Goal: Task Accomplishment & Management: Manage account settings

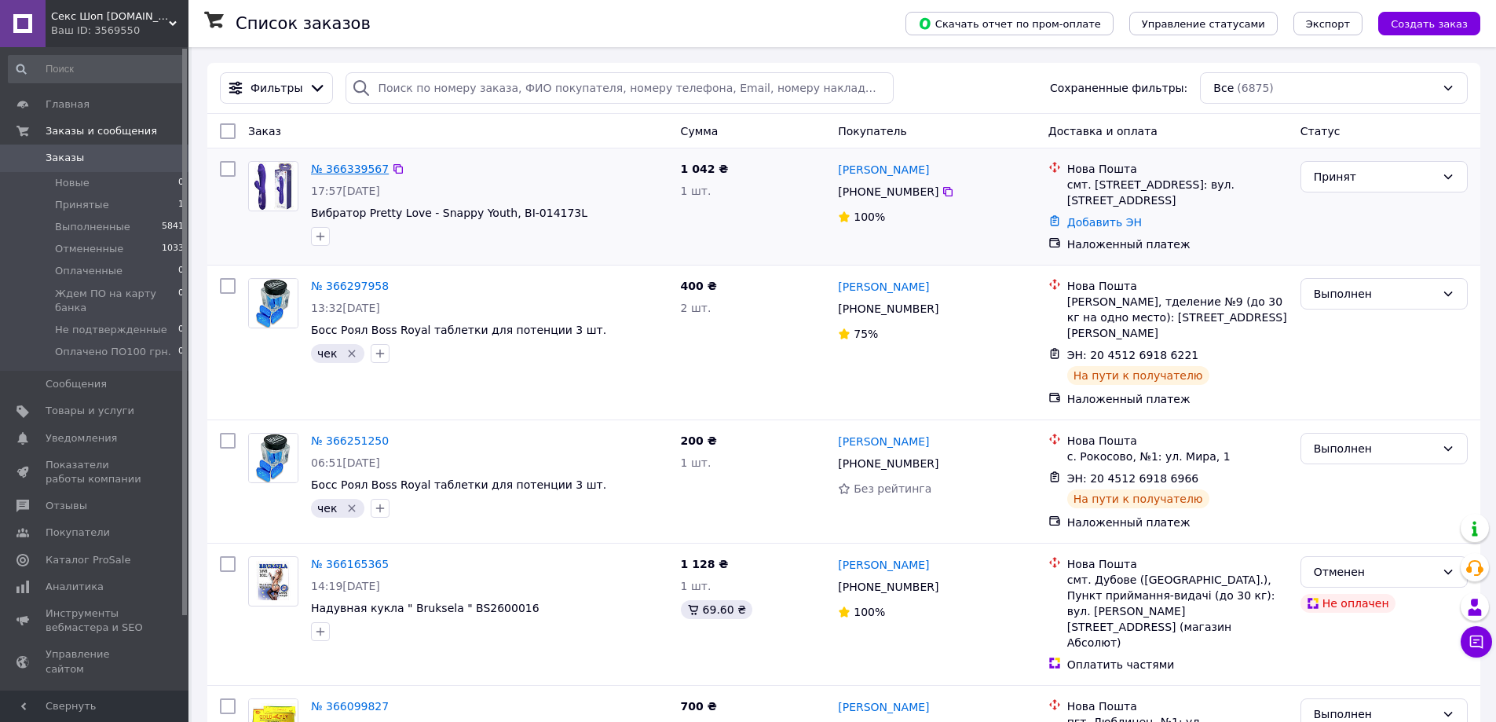
click at [334, 168] on link "№ 366339567" at bounding box center [350, 169] width 78 height 13
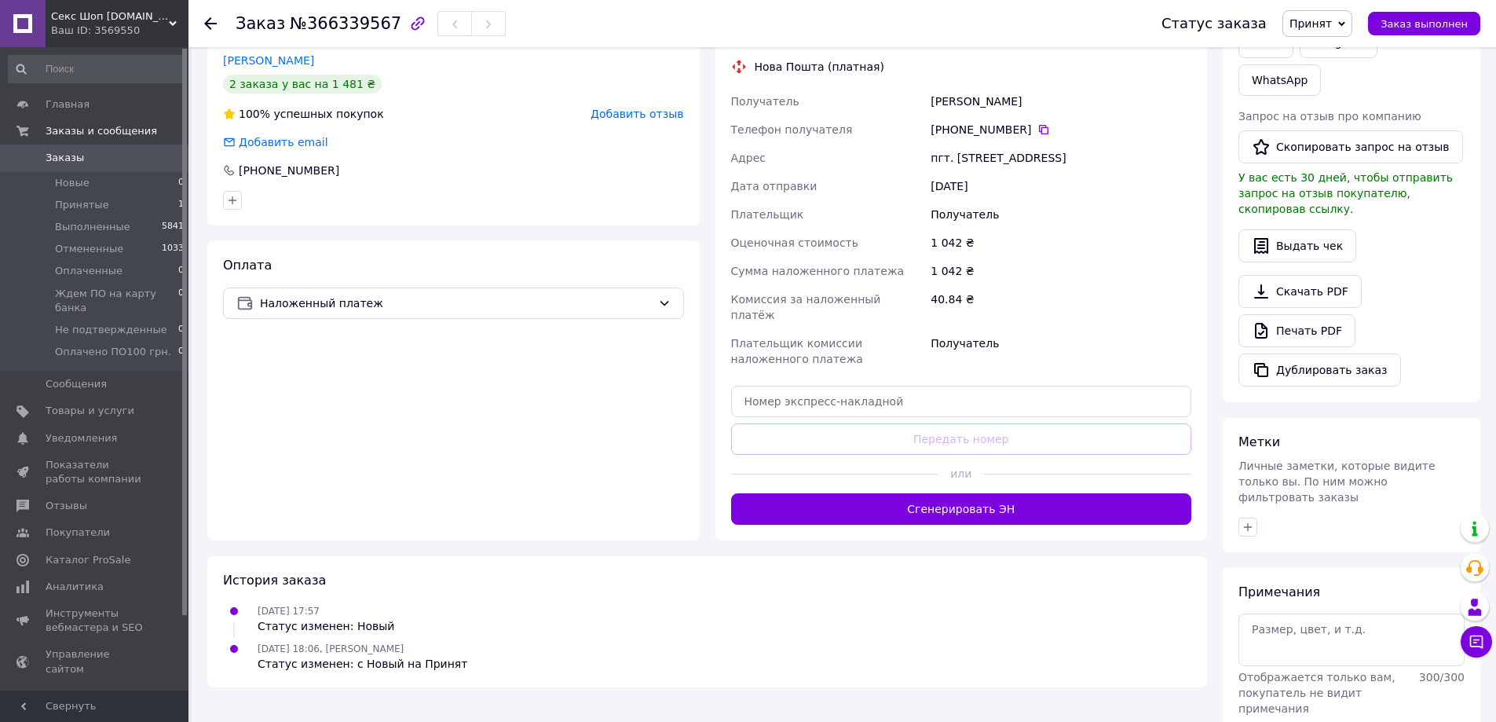
scroll to position [297, 0]
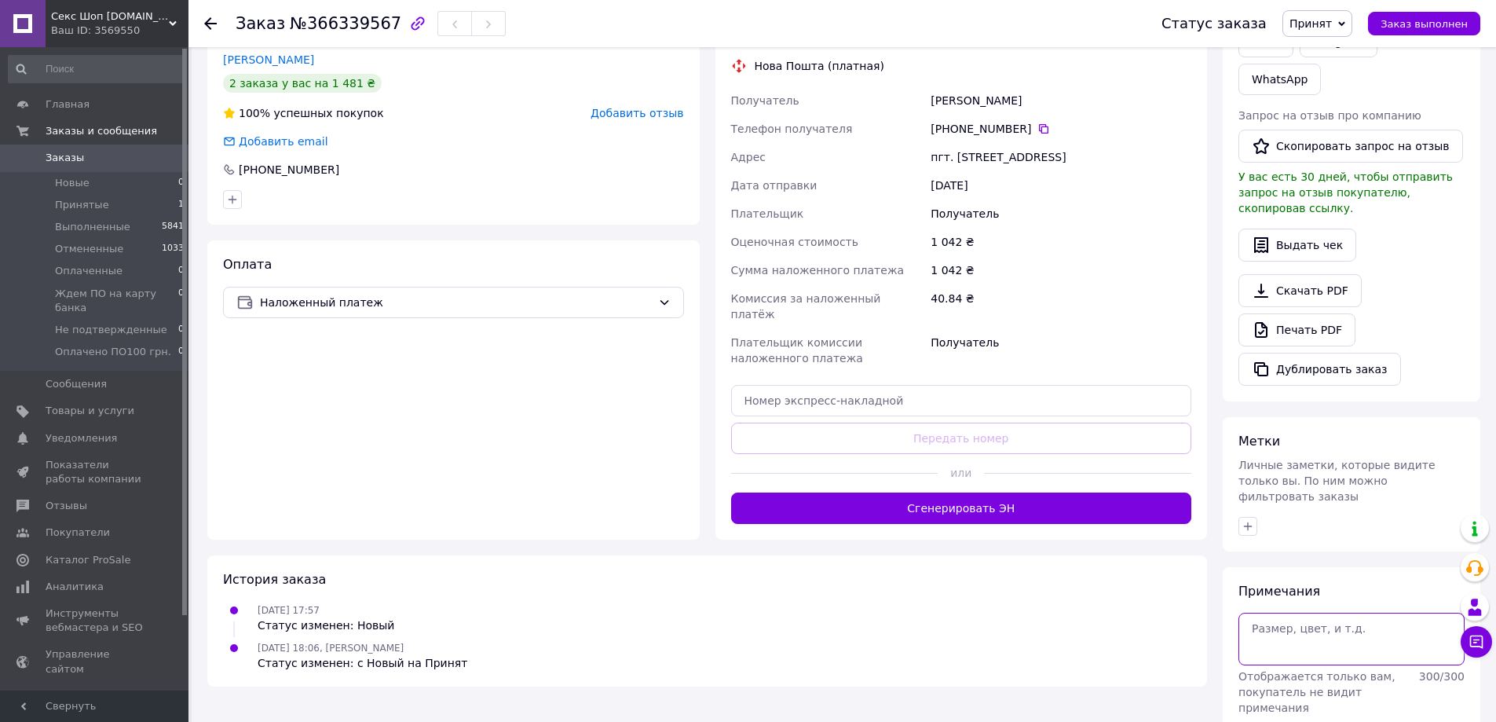
paste textarea "Заказ №116376"
type textarea "Заказ №116376"
drag, startPoint x: 1443, startPoint y: 673, endPoint x: 1431, endPoint y: 671, distance: 11.9
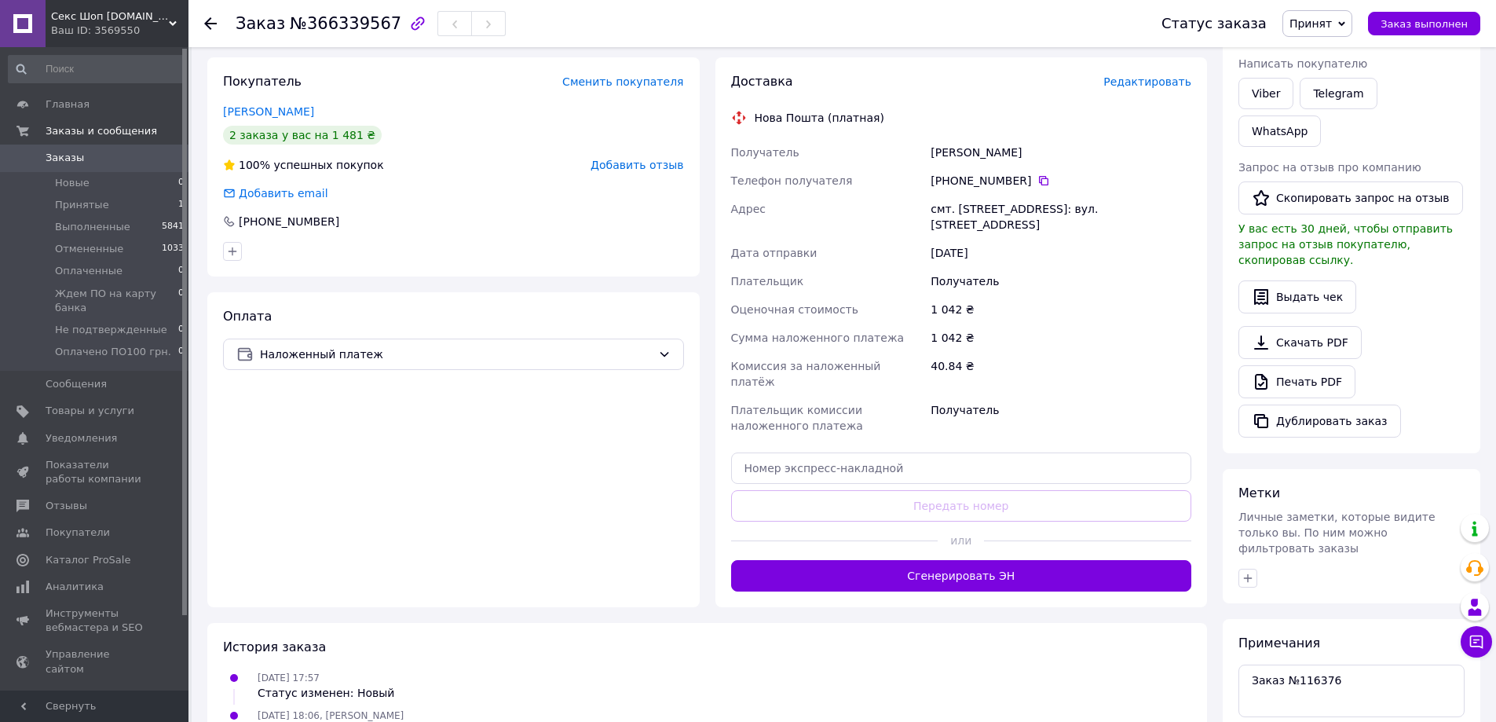
scroll to position [0, 0]
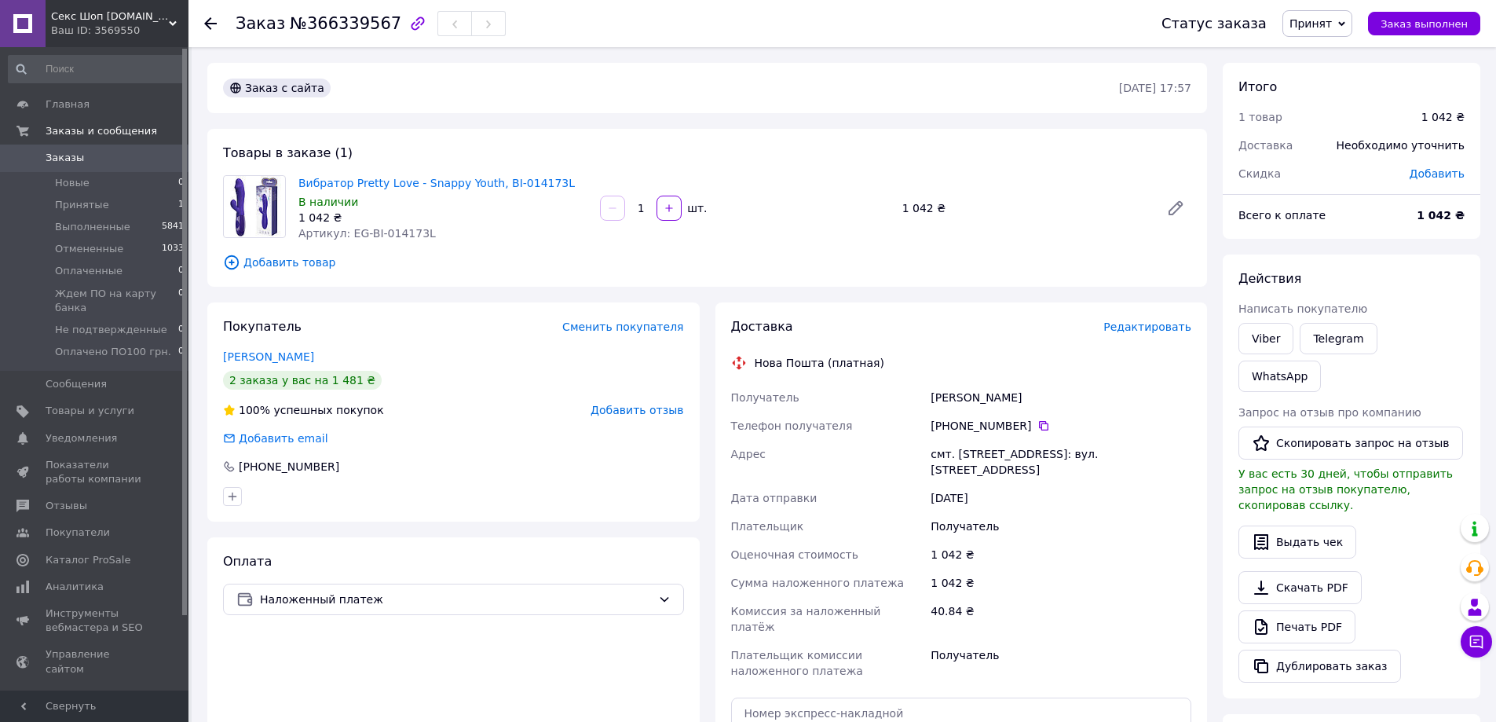
drag, startPoint x: 1035, startPoint y: 426, endPoint x: 1029, endPoint y: 436, distance: 12.0
click at [1037, 426] on icon at bounding box center [1043, 425] width 13 height 13
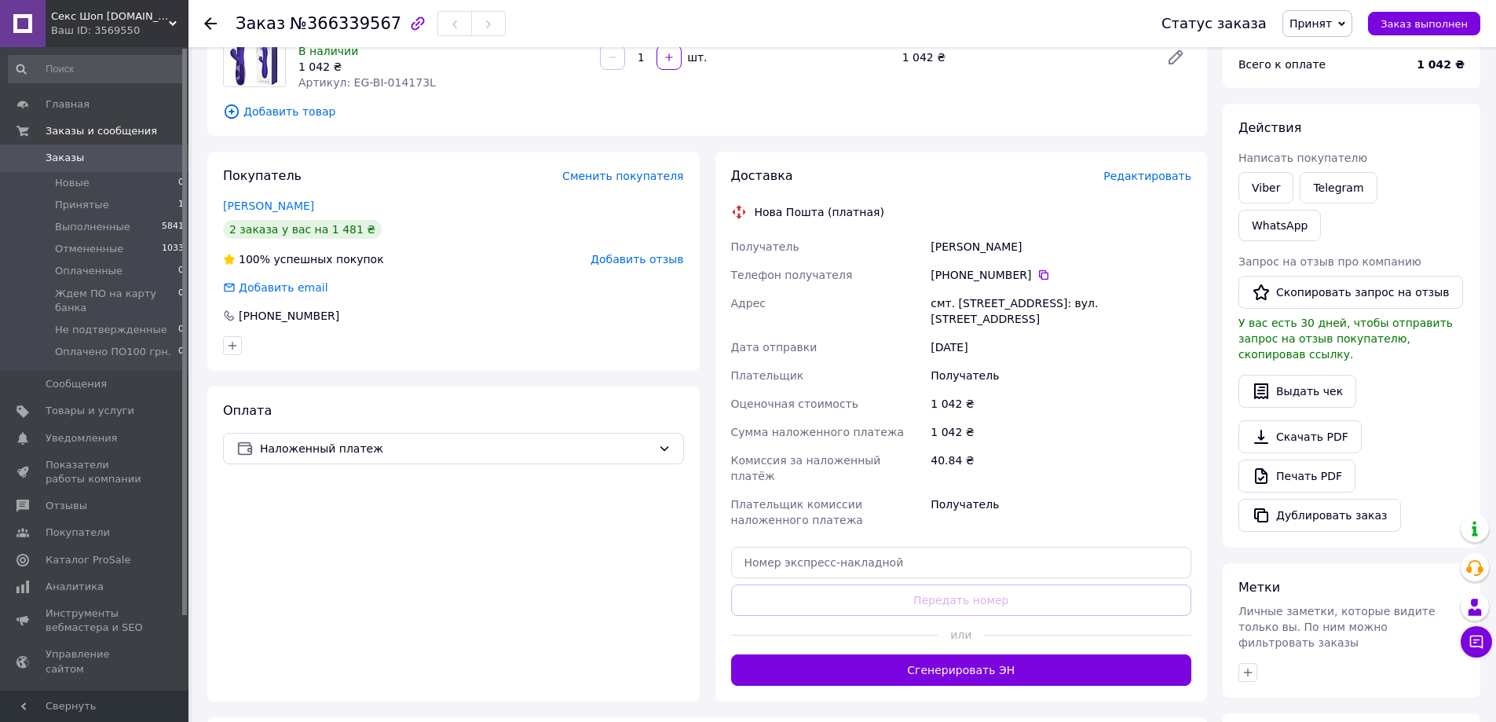
scroll to position [157, 0]
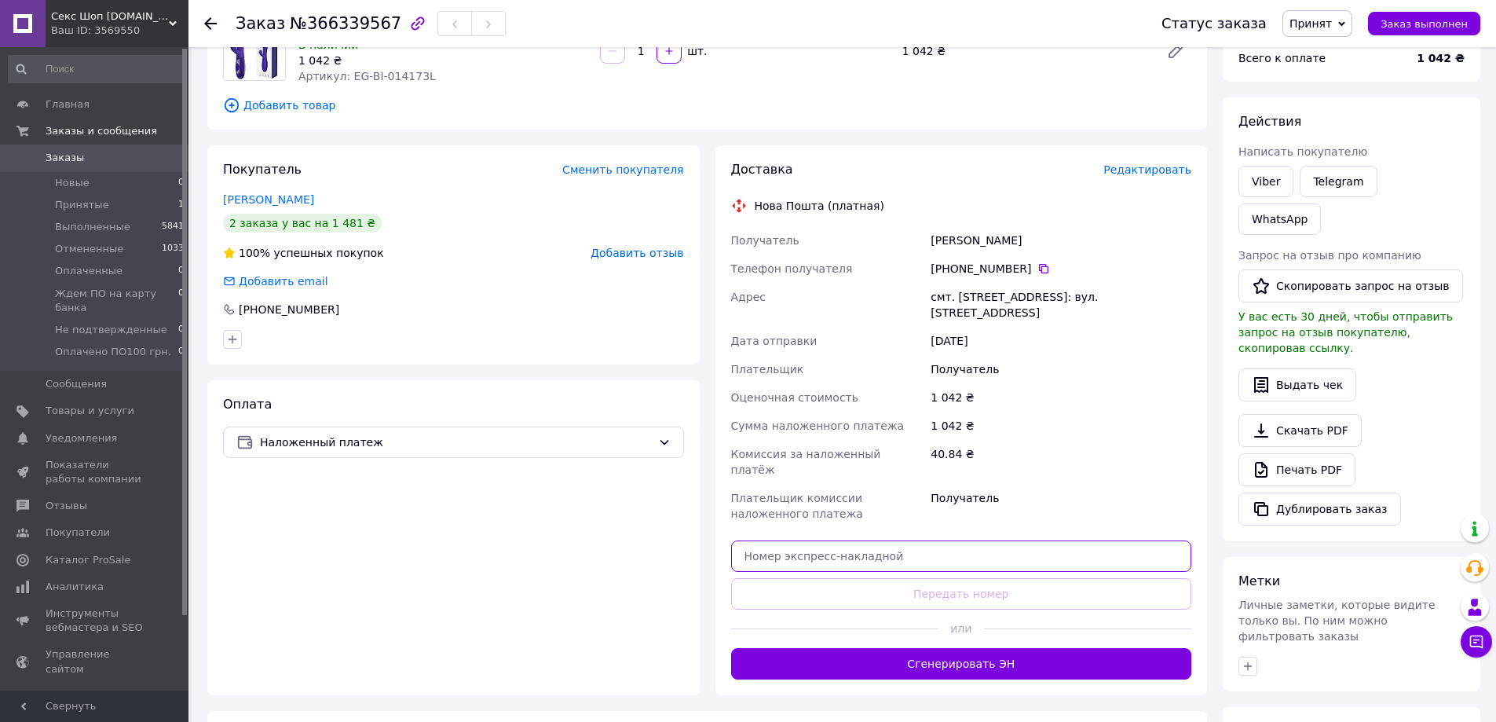
paste input "20451269293447"
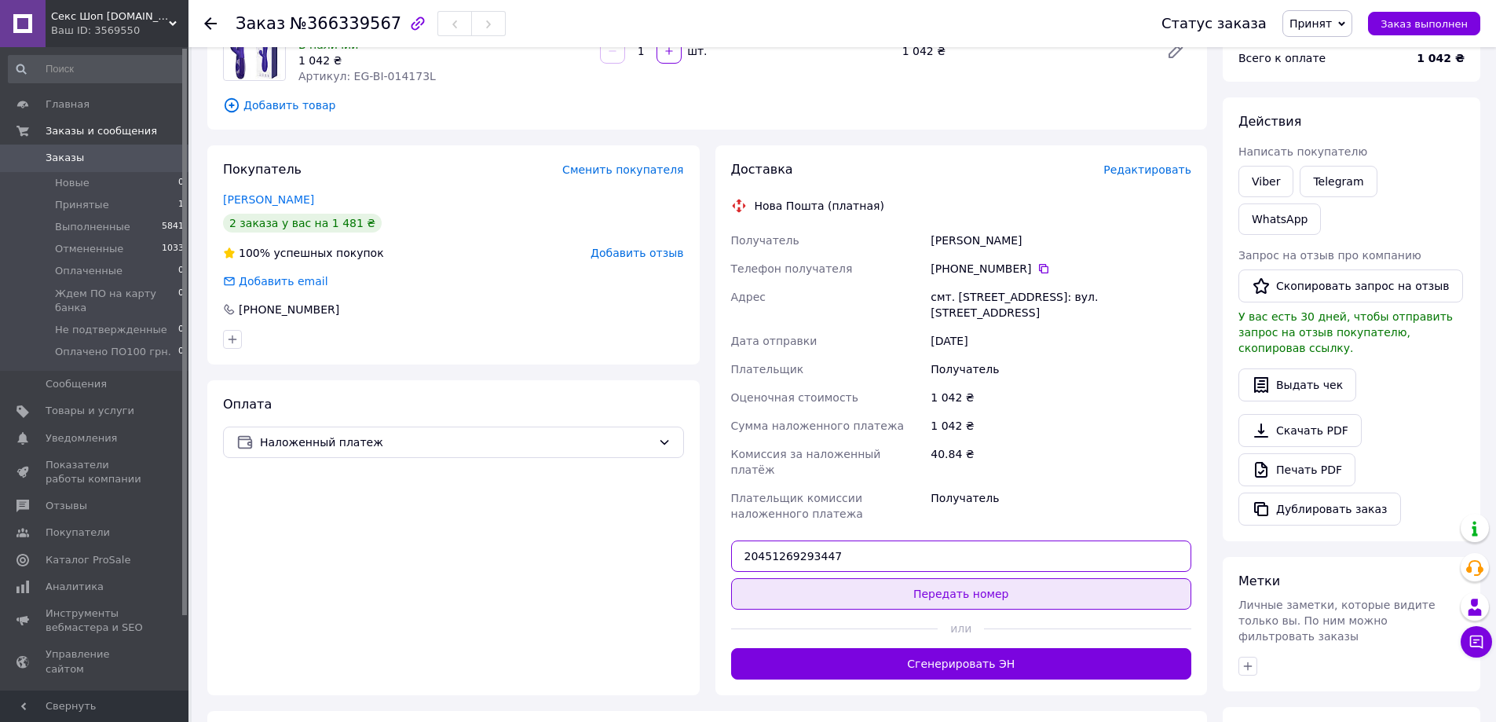
type input "20451269293447"
click at [949, 578] on button "Передать номер" at bounding box center [961, 593] width 461 height 31
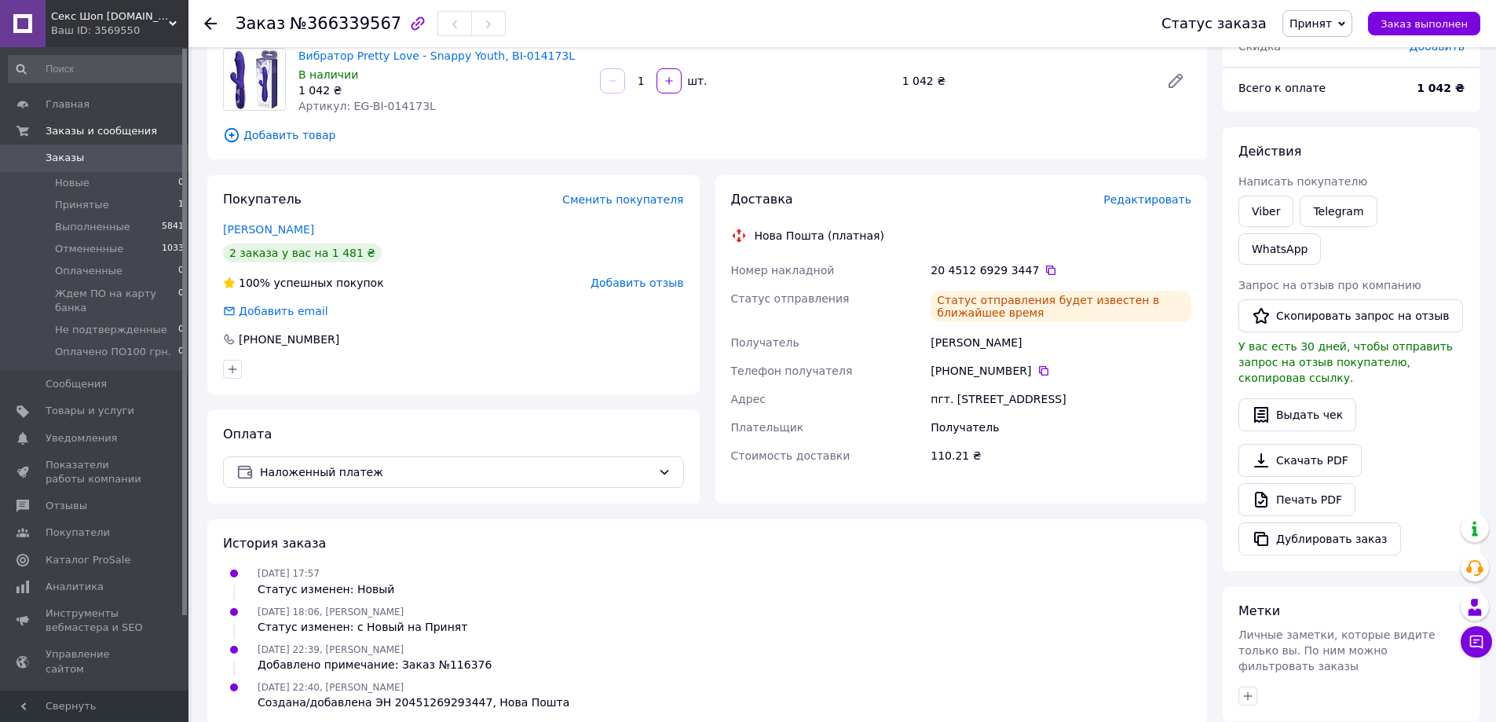
scroll to position [0, 0]
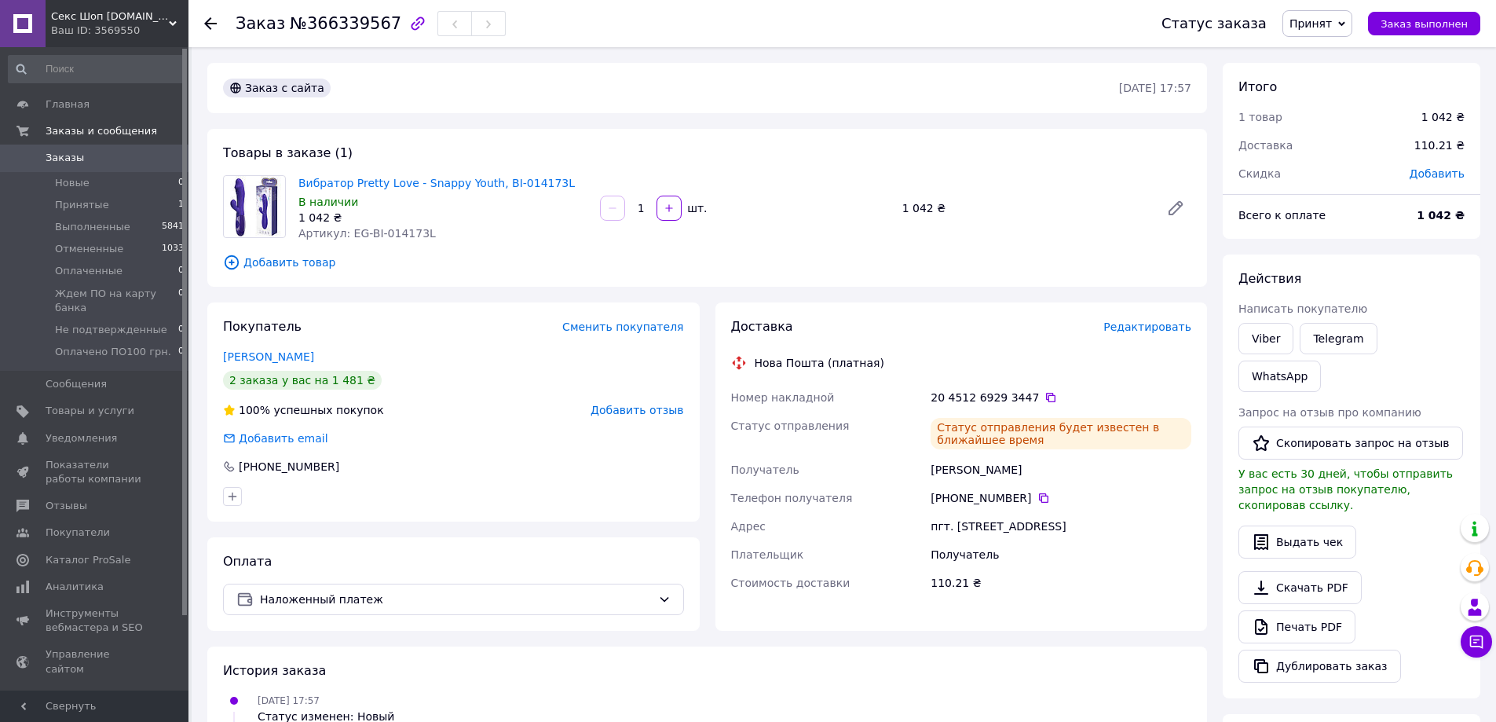
click at [207, 24] on use at bounding box center [210, 23] width 13 height 13
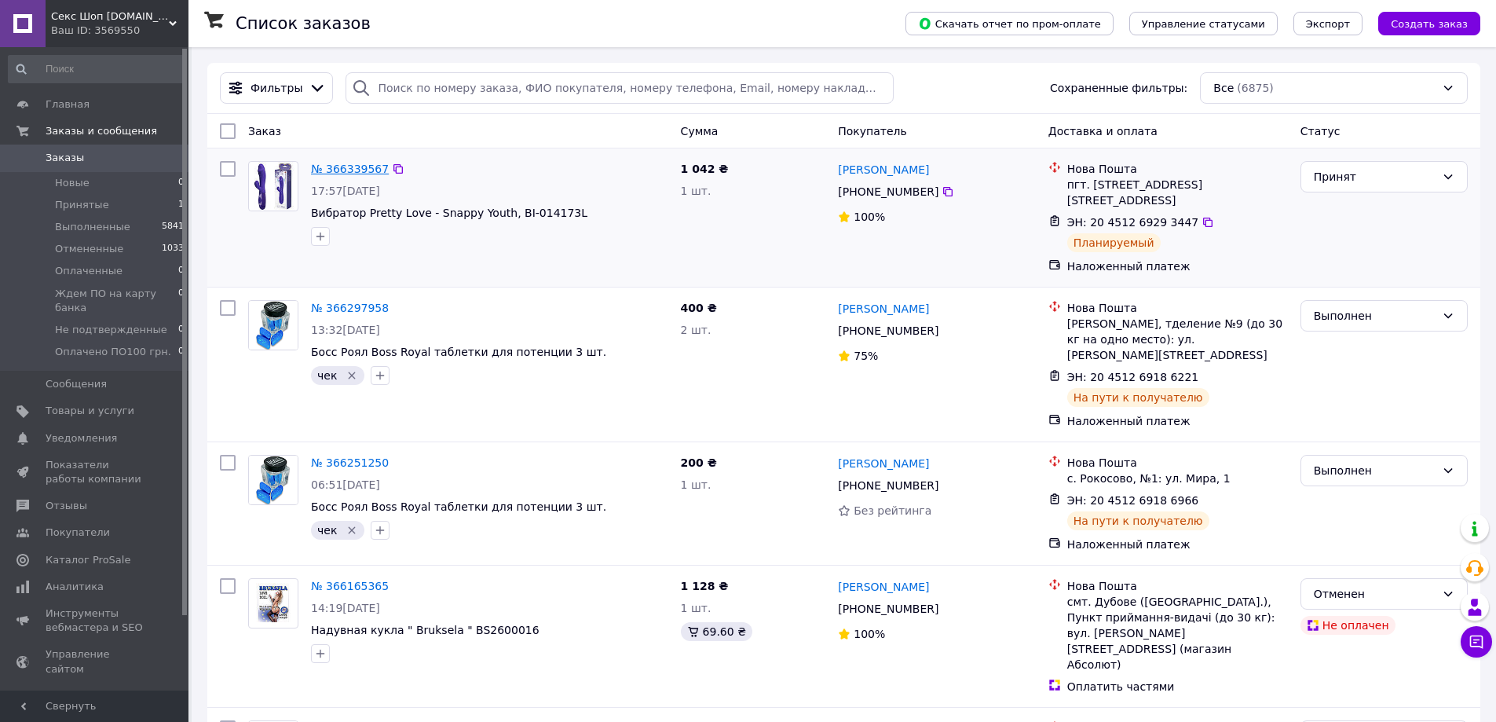
click at [341, 170] on link "№ 366339567" at bounding box center [350, 169] width 78 height 13
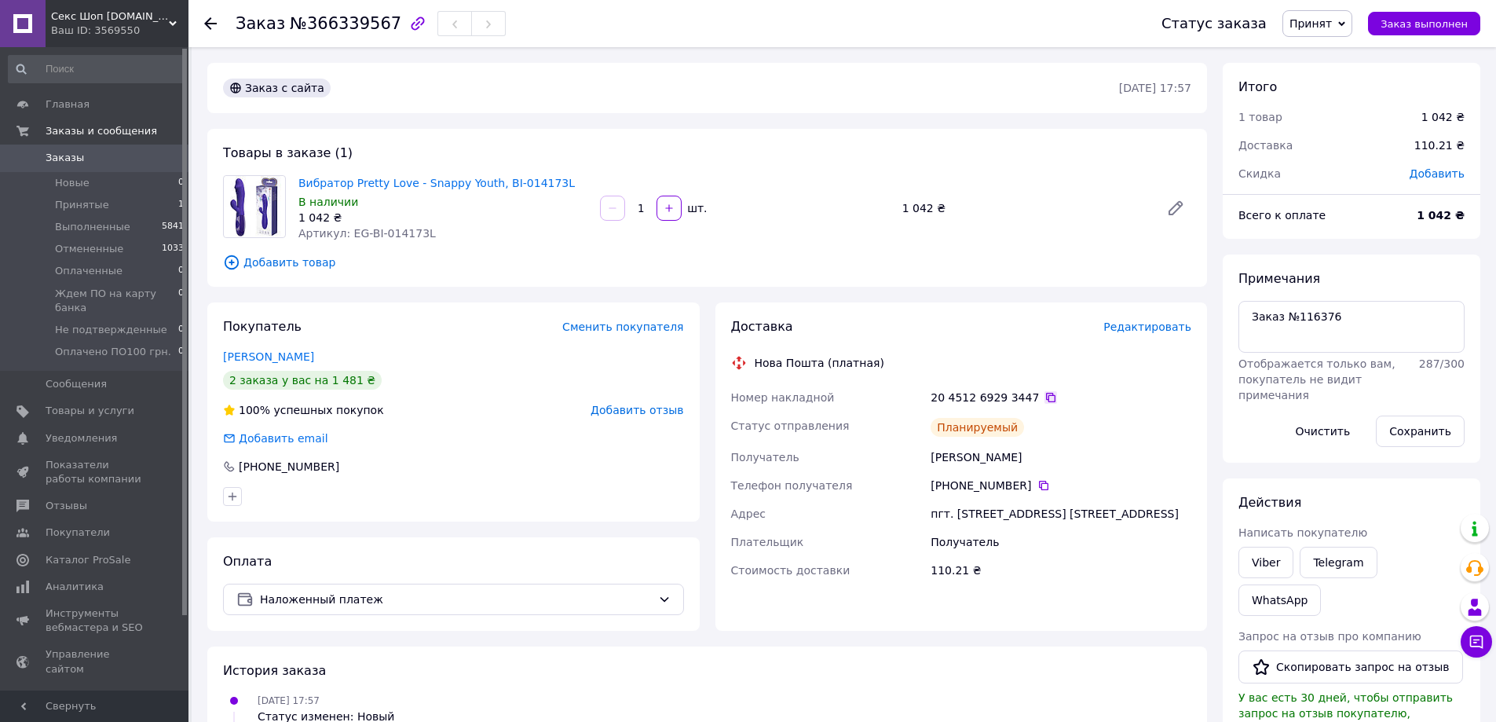
click at [1044, 397] on icon at bounding box center [1050, 397] width 13 height 13
drag, startPoint x: 294, startPoint y: 182, endPoint x: 480, endPoint y: 183, distance: 186.1
click at [480, 183] on div "Вибратор Pretty Love - Snappy Youth, BI-014173L В наличии 1 042 ₴ Артикул: EG-B…" at bounding box center [443, 208] width 302 height 72
copy link "Вибратор Pretty Love - Snappy Youth"
drag, startPoint x: 344, startPoint y: 232, endPoint x: 432, endPoint y: 233, distance: 88.0
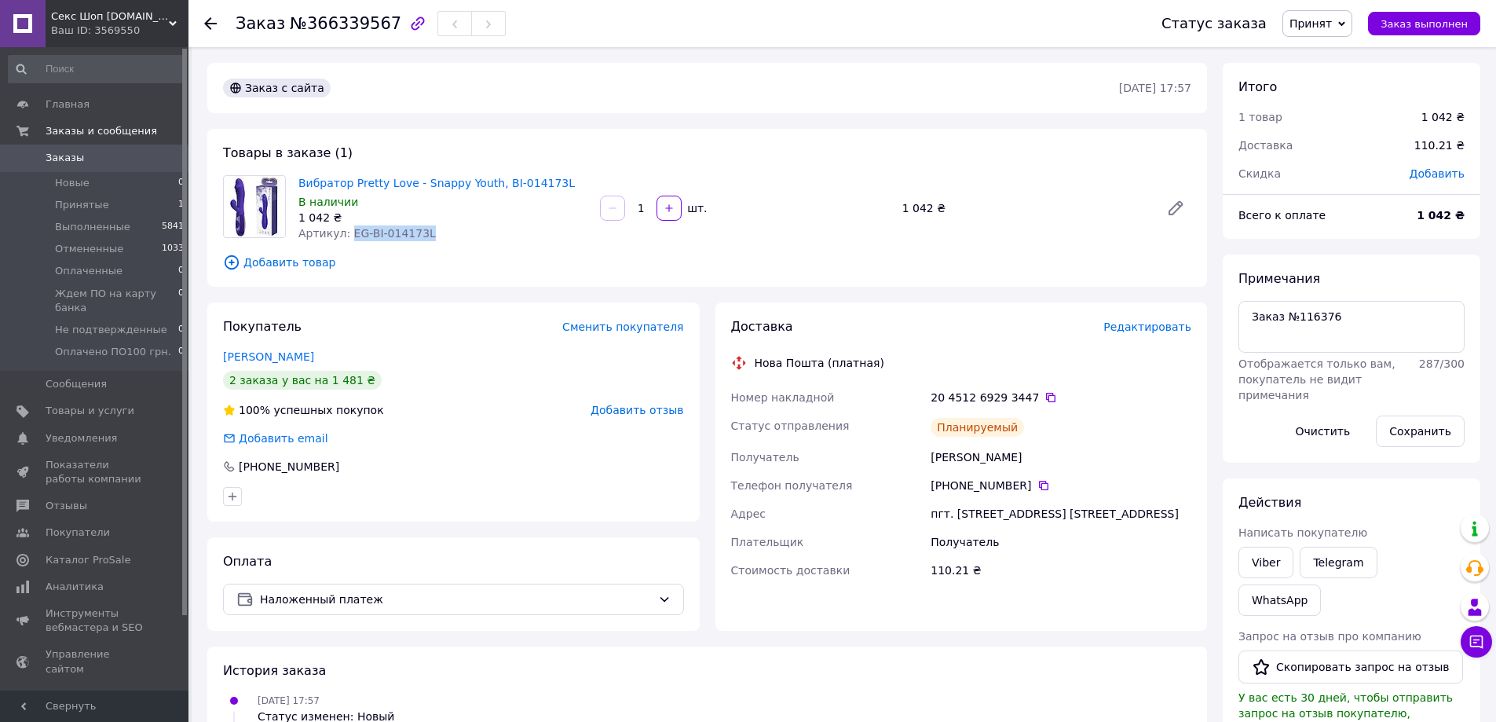
click at [432, 233] on div "Артикул: EG-BI-014173L" at bounding box center [442, 233] width 289 height 16
copy span "EG-BI-014173L"
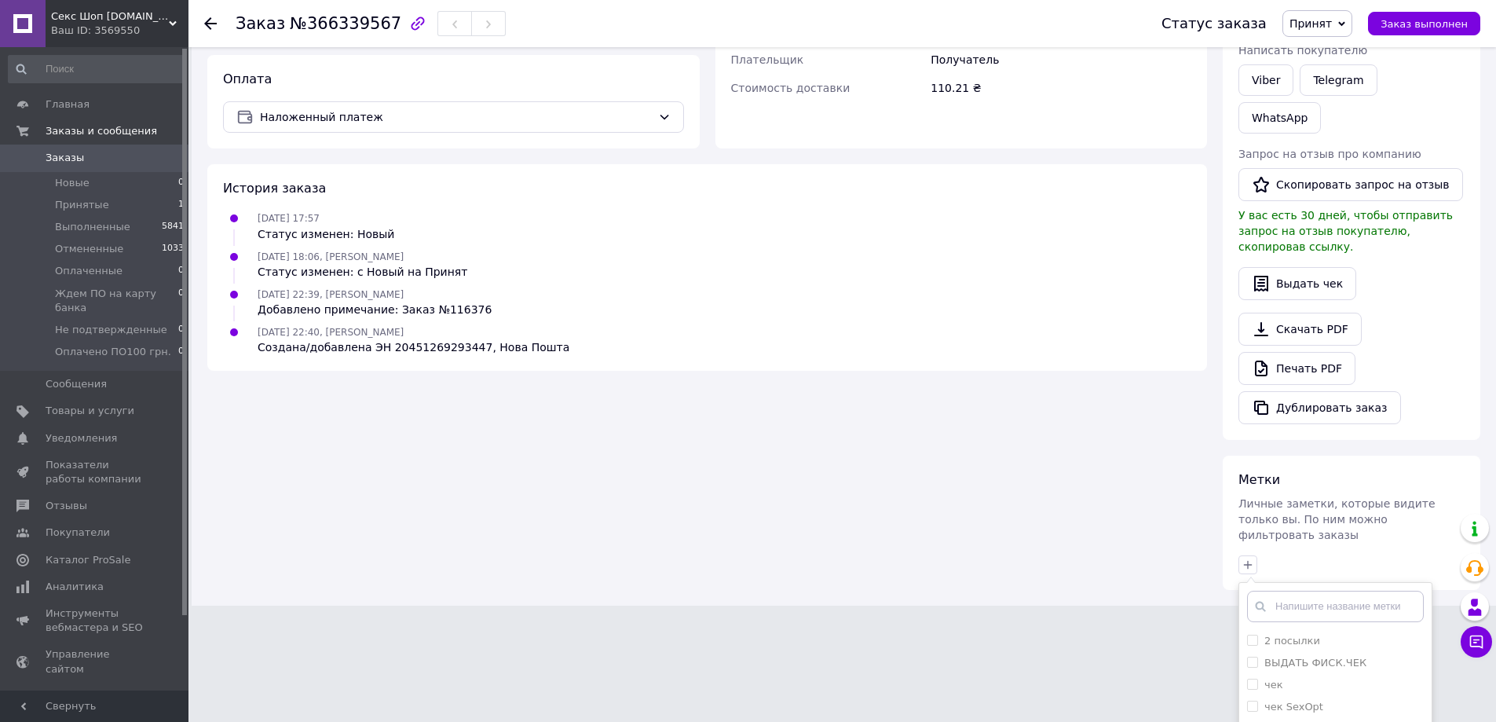
scroll to position [530, 0]
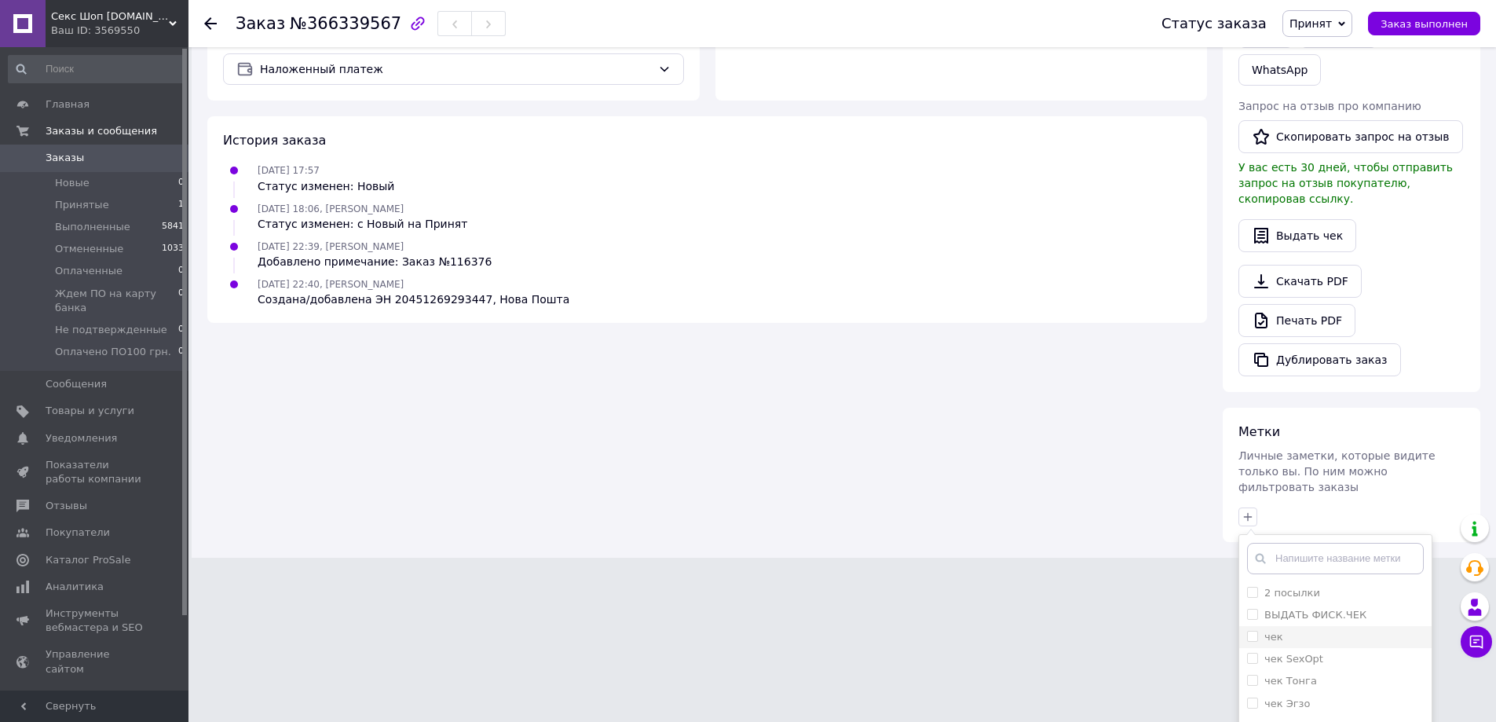
click at [1249, 631] on input "чек" at bounding box center [1252, 636] width 10 height 10
checkbox input "true"
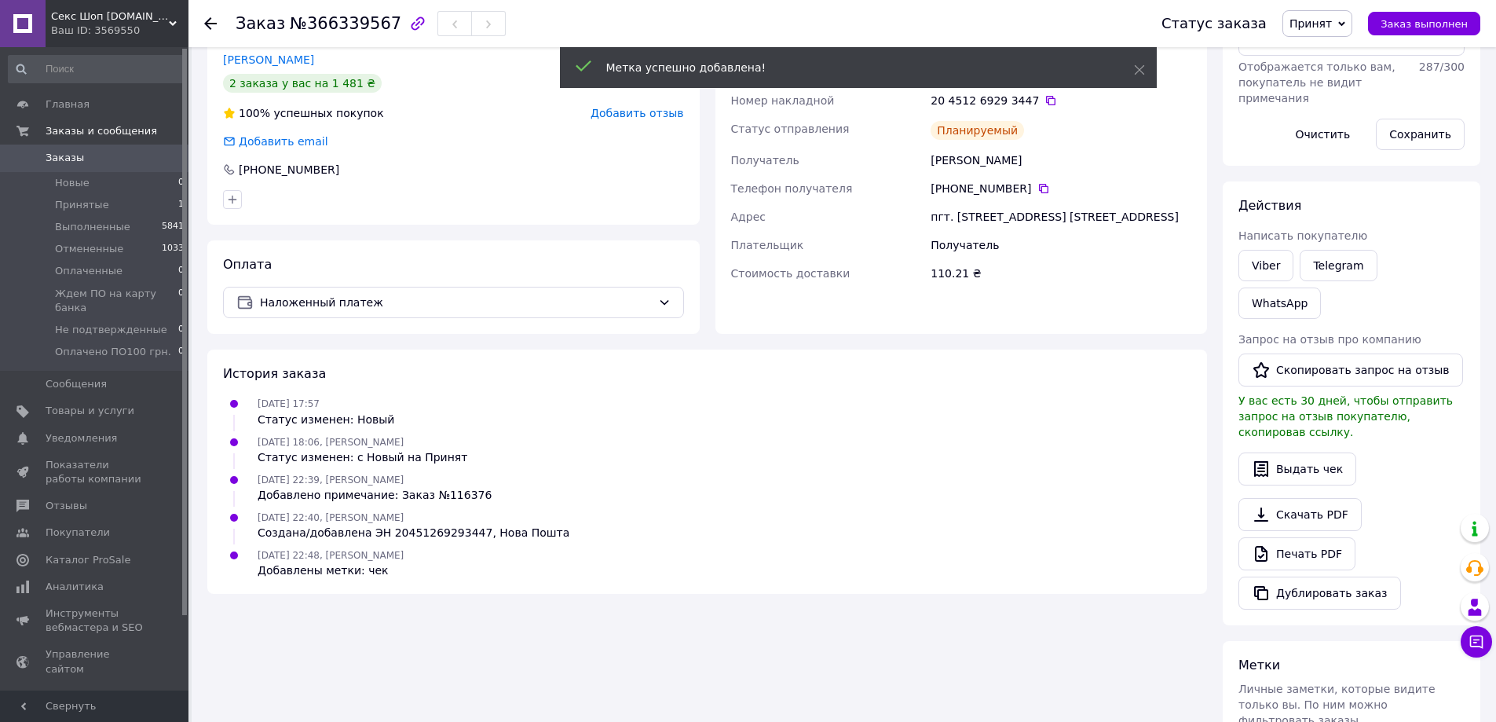
scroll to position [322, 0]
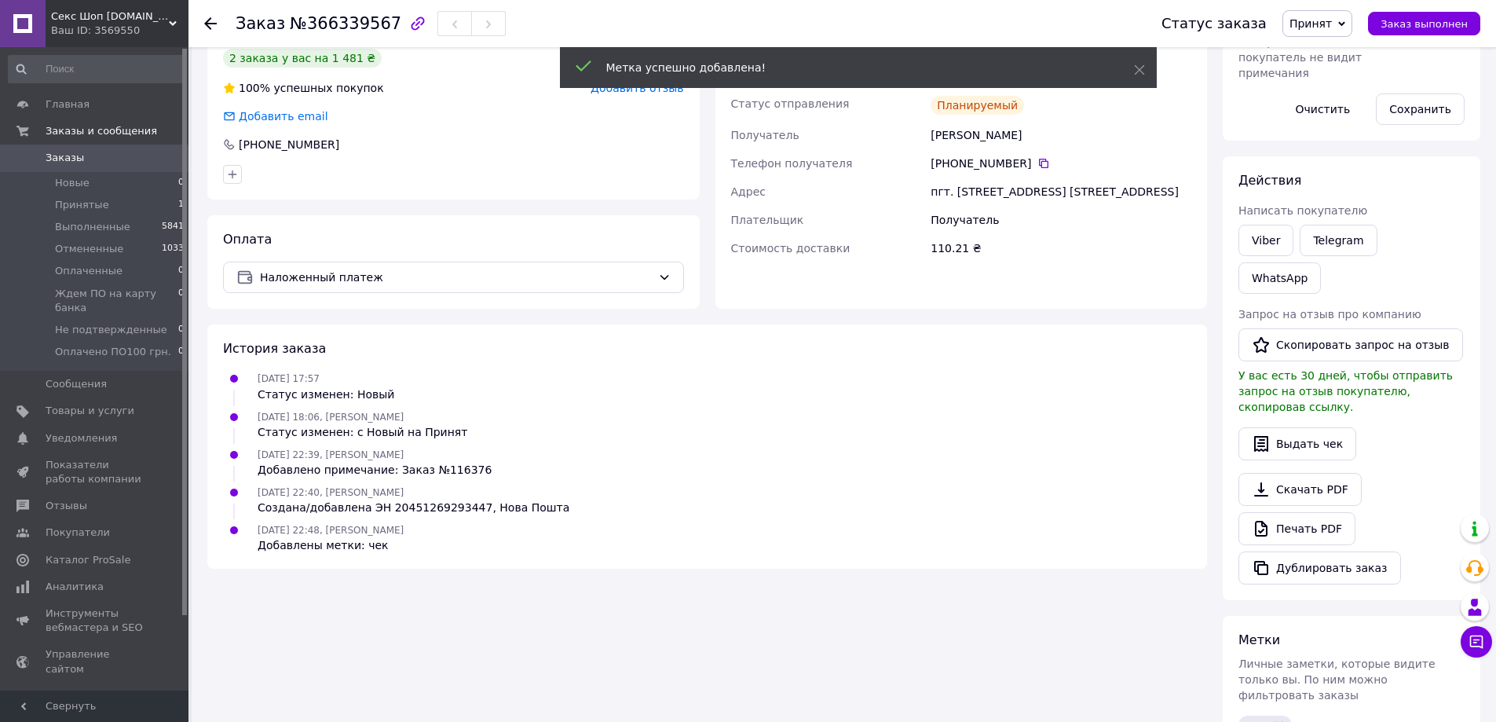
click at [207, 19] on icon at bounding box center [210, 23] width 13 height 13
